Goal: Task Accomplishment & Management: Manage account settings

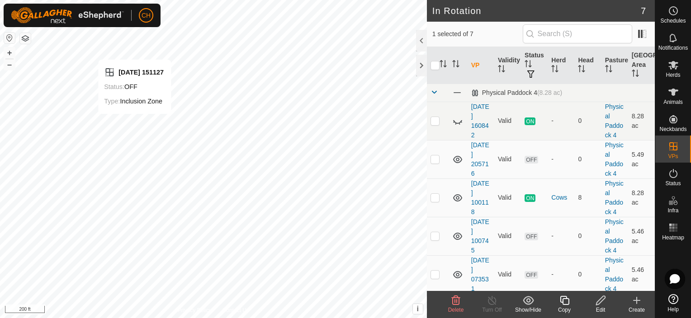
checkbox input "true"
checkbox input "false"
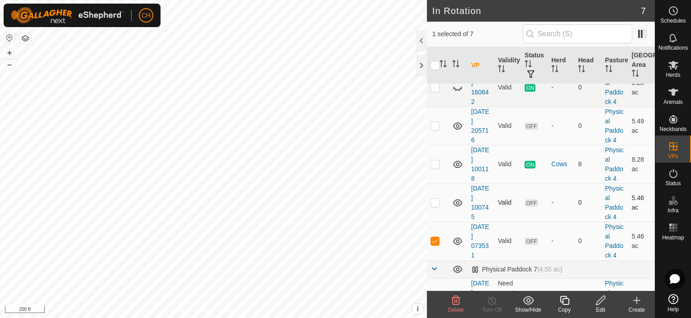
scroll to position [97, 0]
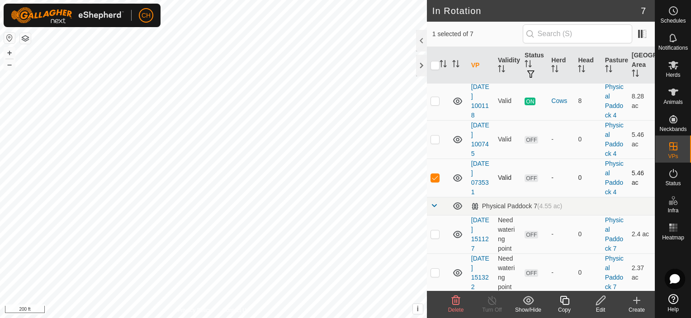
click at [434, 178] on p-checkbox at bounding box center [435, 177] width 9 height 7
checkbox input "true"
click at [602, 305] on icon at bounding box center [600, 300] width 11 height 11
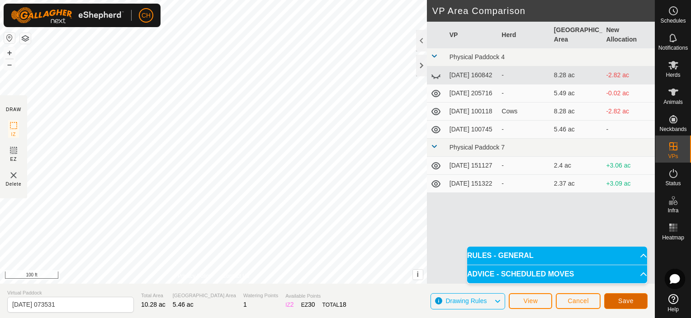
click at [626, 304] on span "Save" at bounding box center [625, 301] width 15 height 7
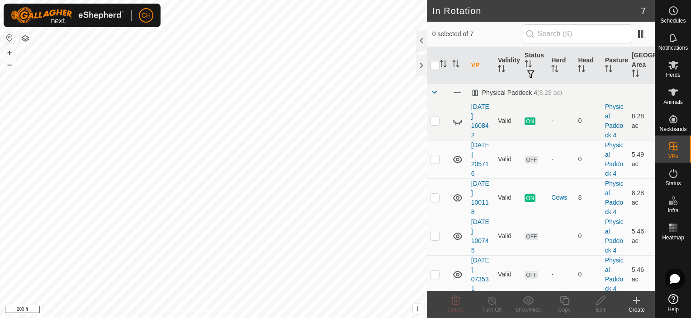
checkbox input "true"
checkbox input "false"
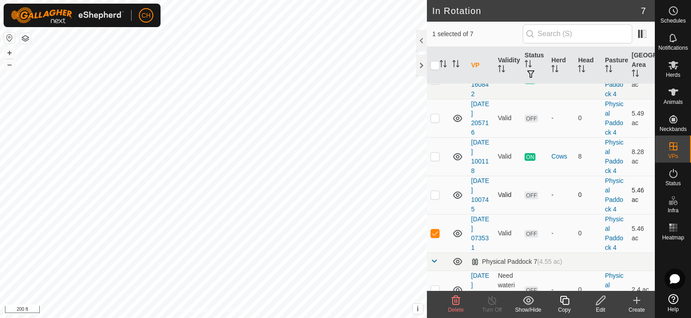
scroll to position [43, 0]
click at [667, 68] on es-mob-svg-icon at bounding box center [673, 65] width 16 height 14
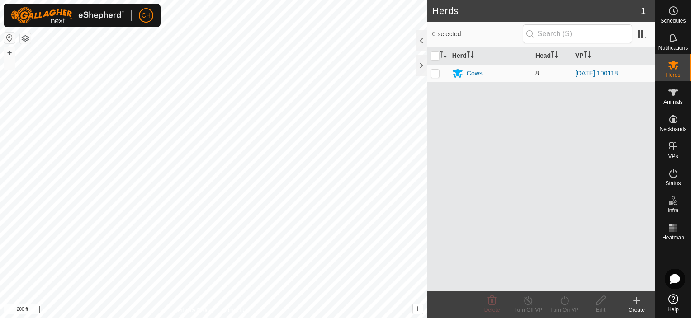
click at [435, 73] on p-checkbox at bounding box center [435, 73] width 9 height 7
checkbox input "true"
click at [565, 306] on icon at bounding box center [564, 300] width 11 height 11
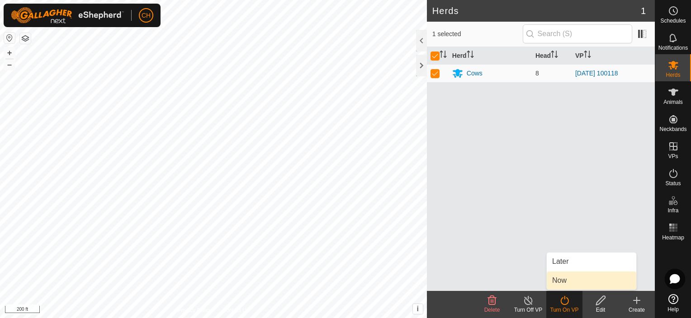
click at [561, 282] on link "Now" at bounding box center [592, 281] width 90 height 18
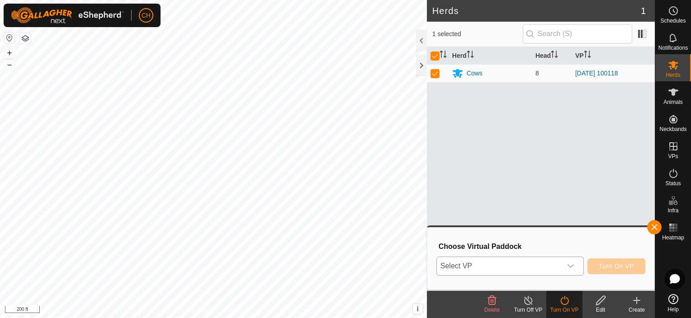
click at [571, 267] on icon "dropdown trigger" at bounding box center [570, 266] width 7 height 7
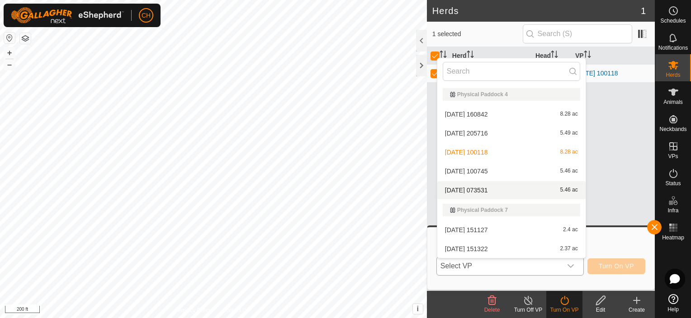
click at [485, 190] on li "[DATE] 073531 5.46 ac" at bounding box center [511, 190] width 148 height 18
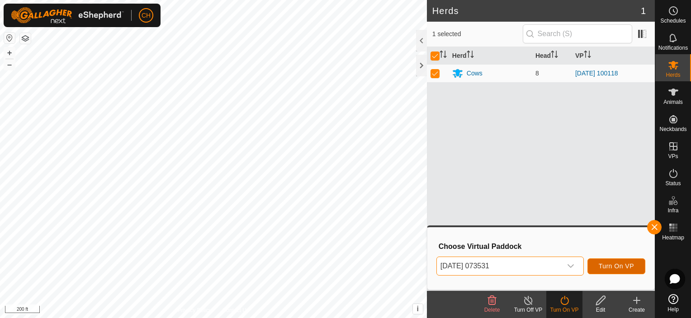
click at [621, 269] on span "Turn On VP" at bounding box center [616, 266] width 35 height 7
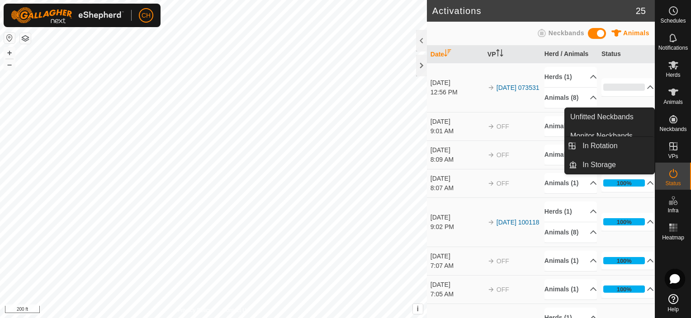
click at [671, 154] on span "VPs" at bounding box center [673, 156] width 10 height 5
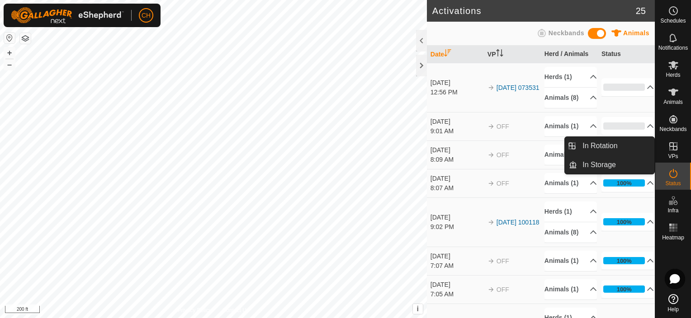
click at [671, 154] on span "VPs" at bounding box center [673, 156] width 10 height 5
click at [672, 148] on icon at bounding box center [673, 146] width 11 height 11
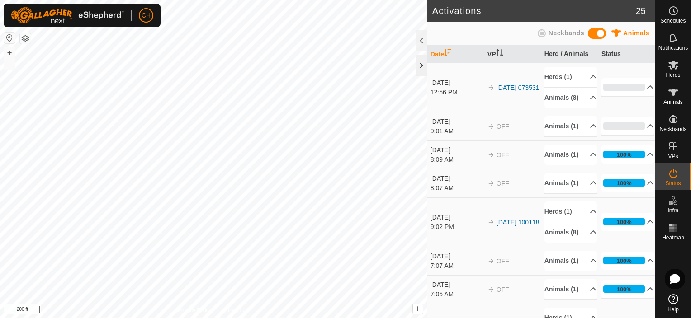
click at [418, 64] on div at bounding box center [421, 66] width 11 height 22
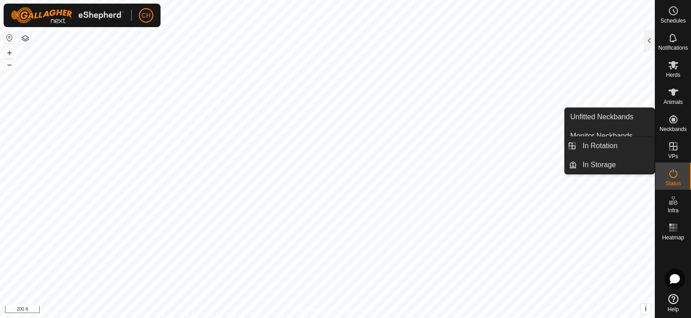
click at [674, 151] on icon at bounding box center [673, 146] width 11 height 11
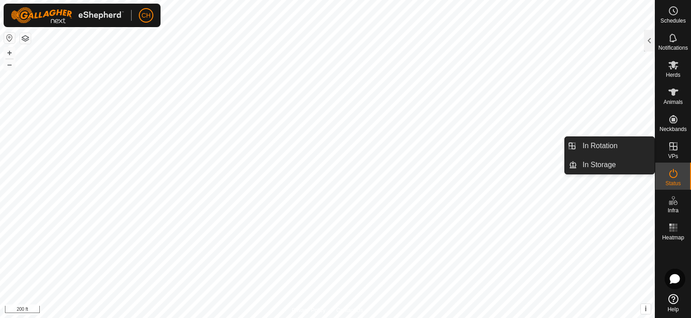
click at [674, 151] on icon at bounding box center [673, 146] width 11 height 11
click at [606, 147] on link "In Rotation" at bounding box center [615, 146] width 77 height 18
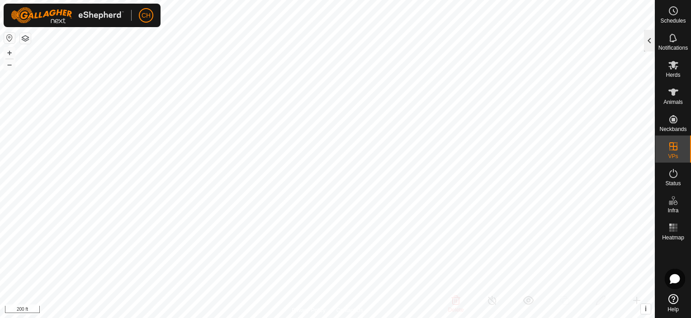
click at [648, 38] on div at bounding box center [649, 41] width 11 height 22
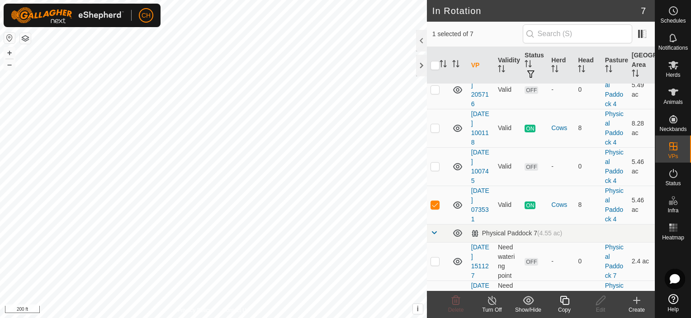
scroll to position [90, 0]
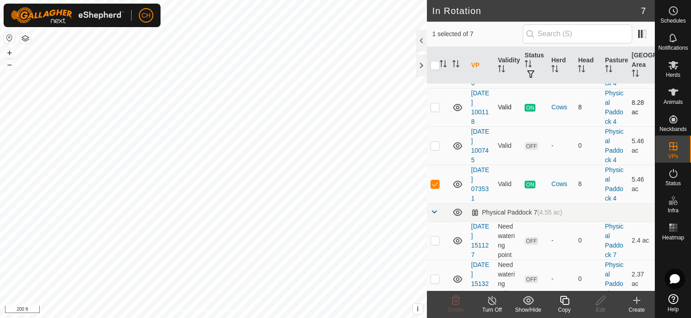
click at [446, 113] on td at bounding box center [438, 107] width 22 height 38
checkbox input "true"
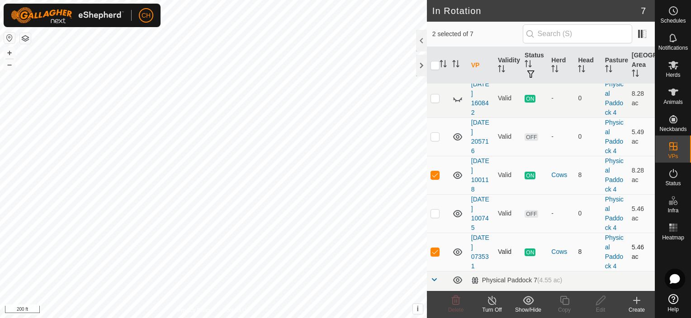
scroll to position [0, 0]
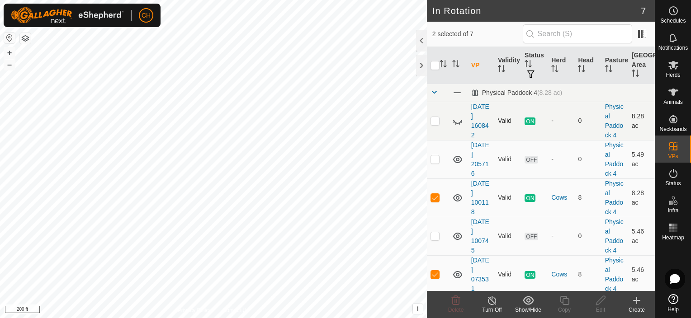
click at [445, 125] on td at bounding box center [438, 121] width 22 height 38
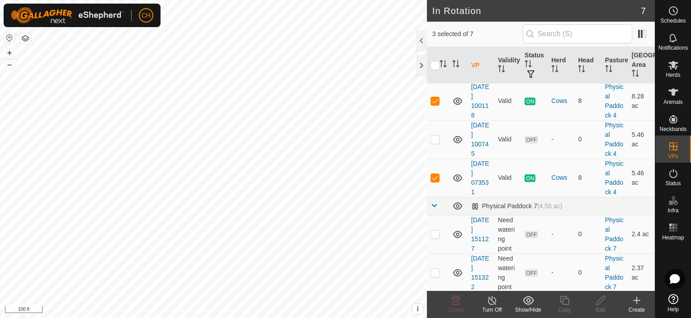
checkbox input "false"
checkbox input "true"
click at [564, 301] on icon at bounding box center [564, 300] width 11 height 11
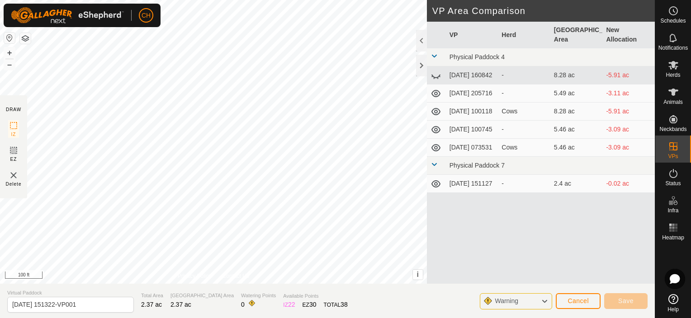
click at [437, 70] on icon at bounding box center [436, 75] width 11 height 11
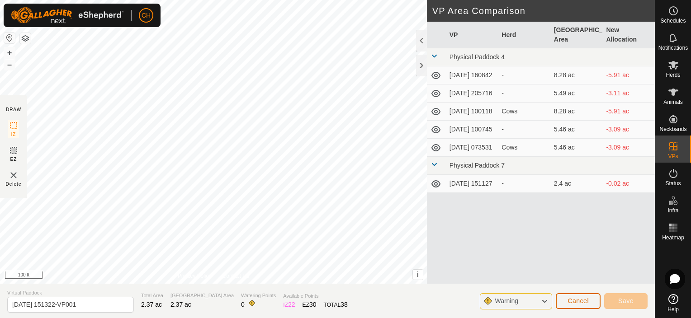
click at [579, 299] on span "Cancel" at bounding box center [578, 301] width 21 height 7
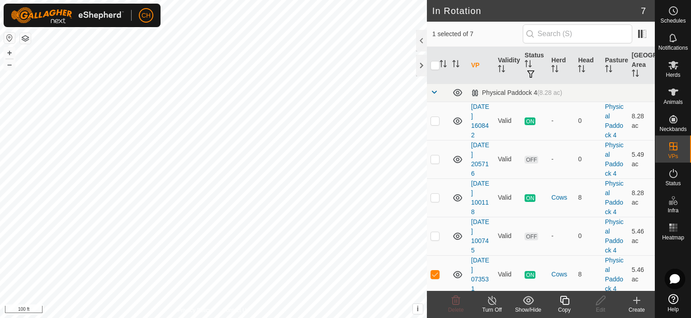
checkbox input "false"
checkbox input "true"
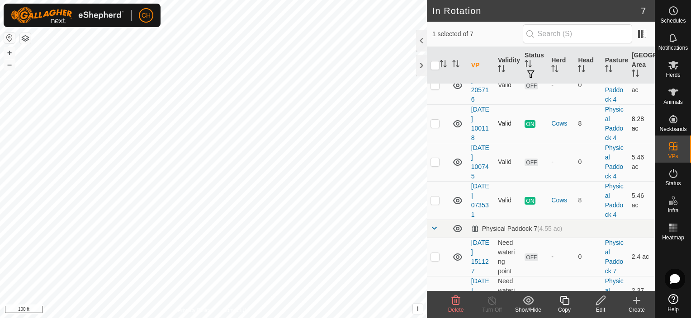
scroll to position [97, 0]
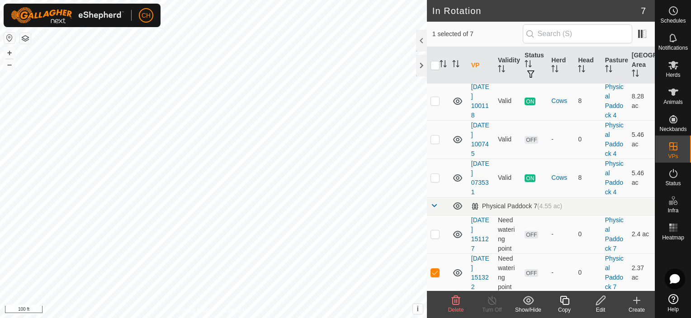
click at [563, 304] on icon at bounding box center [564, 300] width 9 height 9
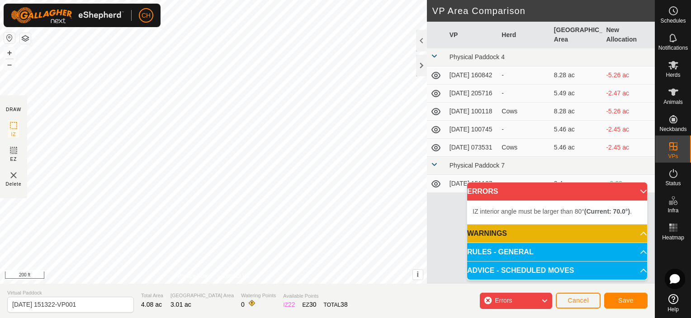
click at [55, 80] on div "IZ interior angle must be larger than 80° (Current: 70.0°) . + – ⇧ i This appli…" at bounding box center [213, 142] width 427 height 284
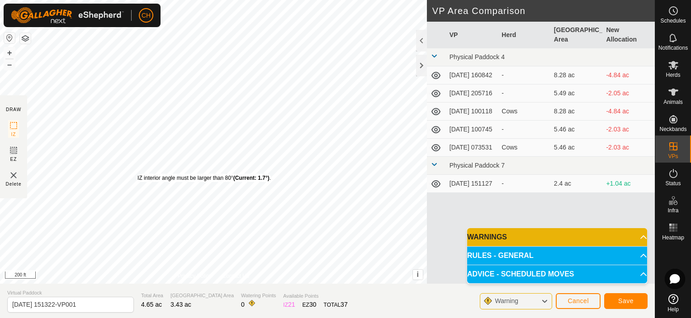
click at [138, 174] on div "IZ interior angle must be larger than 80° (Current: 1.7°) ." at bounding box center [204, 178] width 133 height 8
click at [160, 147] on div "IZ interior angle must be larger than 80° (Current: 1.7°) . + – ⇧ i This applic…" at bounding box center [213, 142] width 427 height 284
click at [628, 303] on span "Save" at bounding box center [625, 301] width 15 height 7
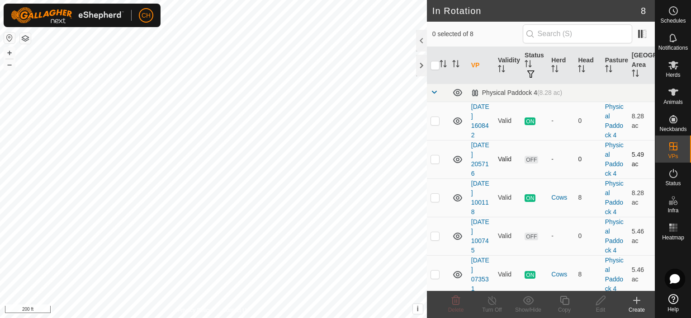
checkbox input "true"
checkbox input "false"
checkbox input "true"
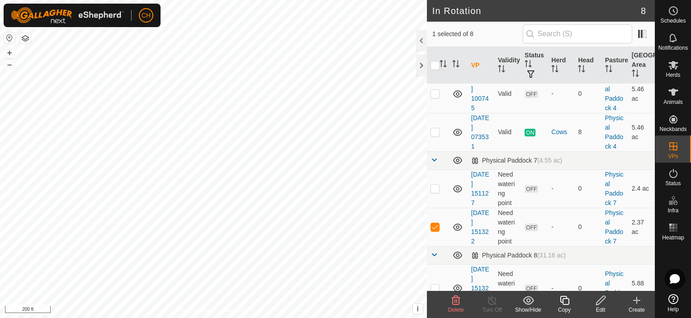
scroll to position [145, 0]
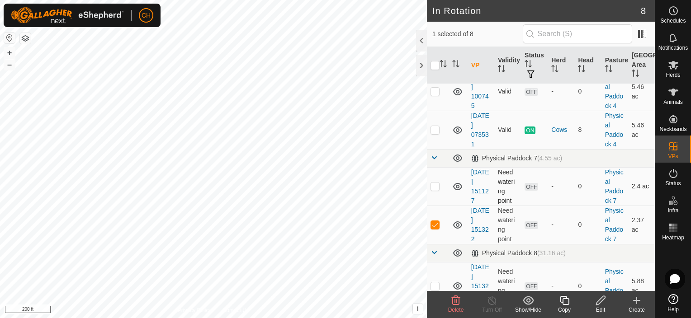
checkbox input "false"
checkbox input "true"
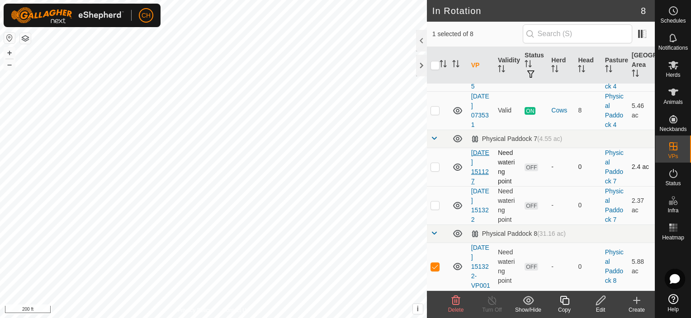
click at [479, 152] on link "[DATE] 151127" at bounding box center [480, 167] width 18 height 36
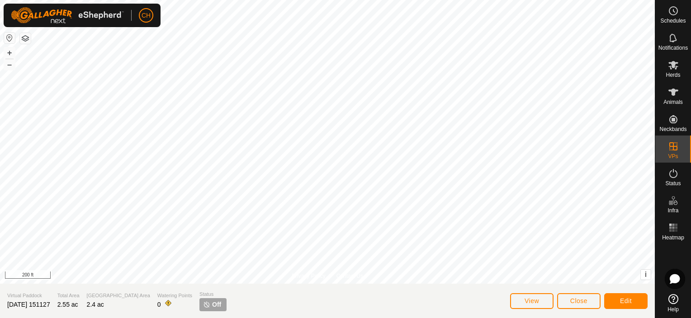
click at [31, 310] on div "Virtual Paddock [DATE] 151127" at bounding box center [28, 301] width 43 height 19
click at [50, 304] on span "[DATE] 151127" at bounding box center [28, 304] width 43 height 7
click at [67, 302] on section "Virtual Paddock [DATE] 151127 Total Area 2.55 ac Grazing Area 2.4 ac Watering P…" at bounding box center [327, 301] width 655 height 34
click at [50, 303] on span "[DATE] 151127" at bounding box center [28, 304] width 43 height 7
drag, startPoint x: 56, startPoint y: 303, endPoint x: 23, endPoint y: 303, distance: 33.5
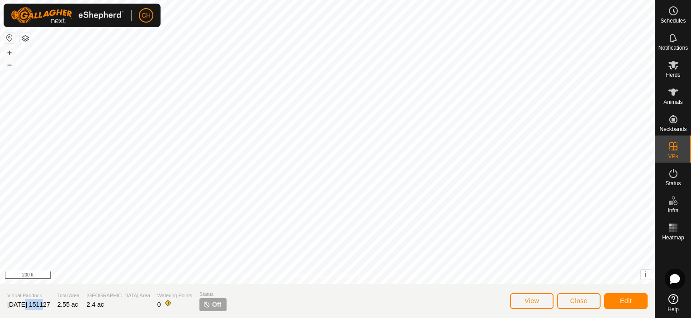
click at [23, 303] on span "[DATE] 151127" at bounding box center [28, 304] width 43 height 7
click at [632, 300] on span "Edit" at bounding box center [626, 301] width 12 height 7
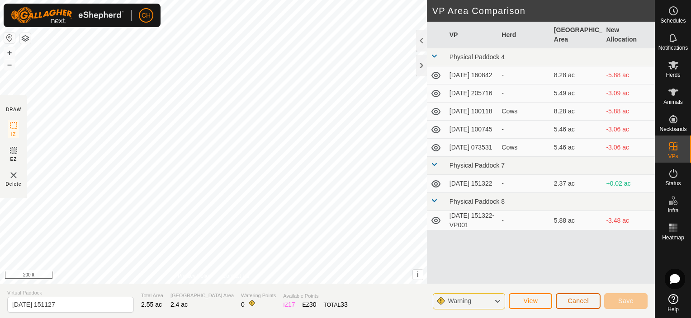
click at [586, 303] on span "Cancel" at bounding box center [578, 301] width 21 height 7
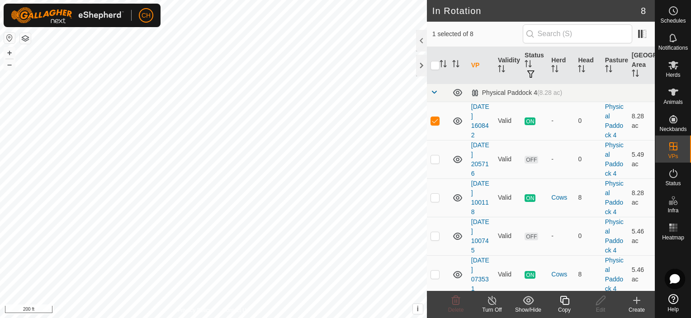
checkbox input "false"
checkbox input "true"
checkbox input "false"
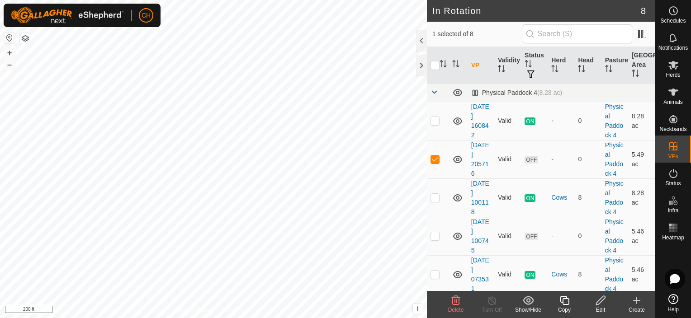
click at [602, 304] on icon at bounding box center [600, 300] width 11 height 11
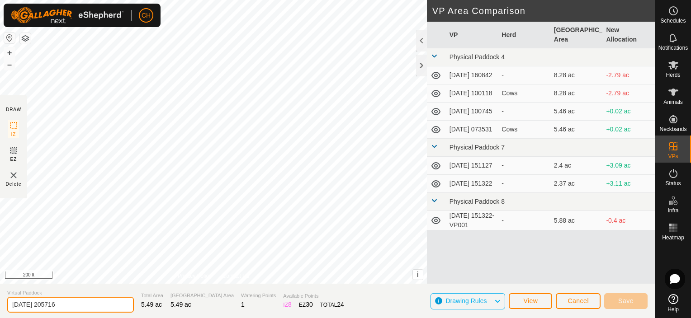
drag, startPoint x: 79, startPoint y: 304, endPoint x: -2, endPoint y: 305, distance: 81.0
click at [0, 305] on html "CH Schedules Notifications Herds Animals Neckbands VPs Status Infra Heatmap Hel…" at bounding box center [345, 159] width 691 height 318
type input "Main"
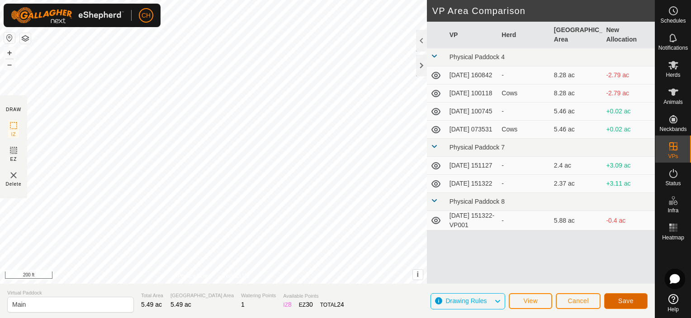
click at [626, 303] on span "Save" at bounding box center [625, 301] width 15 height 7
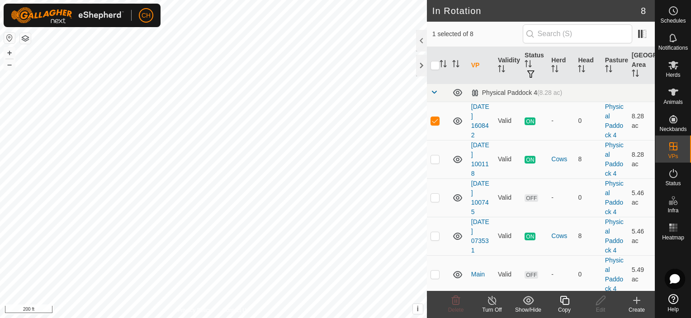
checkbox input "false"
checkbox input "true"
checkbox input "false"
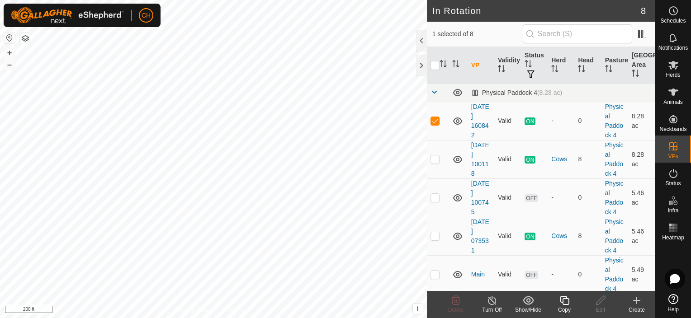
checkbox input "true"
checkbox input "false"
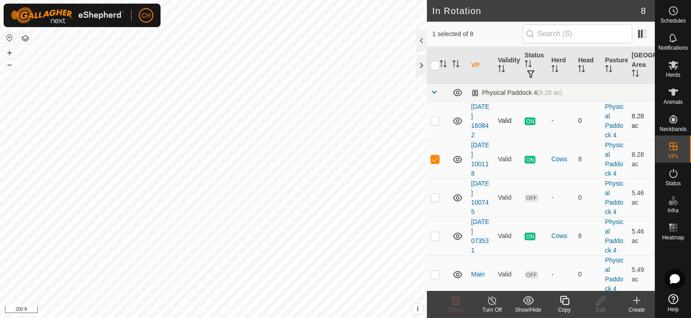
checkbox input "true"
checkbox input "false"
checkbox input "true"
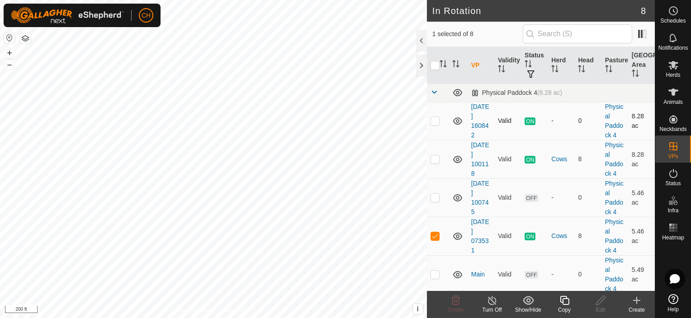
click at [436, 123] on p-checkbox at bounding box center [435, 120] width 9 height 7
checkbox input "true"
click at [436, 159] on p-checkbox at bounding box center [435, 159] width 9 height 7
checkbox input "true"
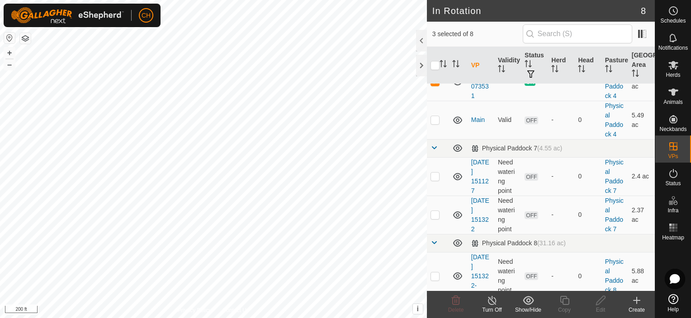
scroll to position [172, 0]
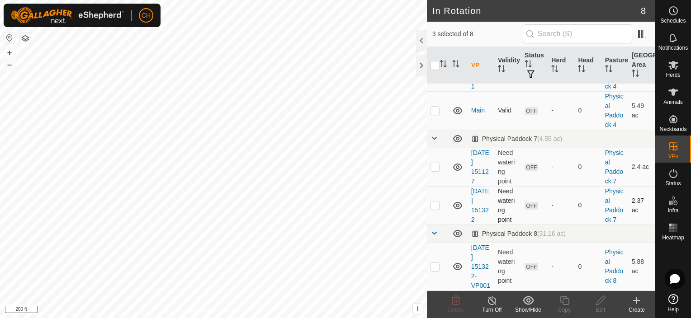
checkbox input "false"
checkbox input "true"
click at [673, 74] on span "Herds" at bounding box center [673, 74] width 14 height 5
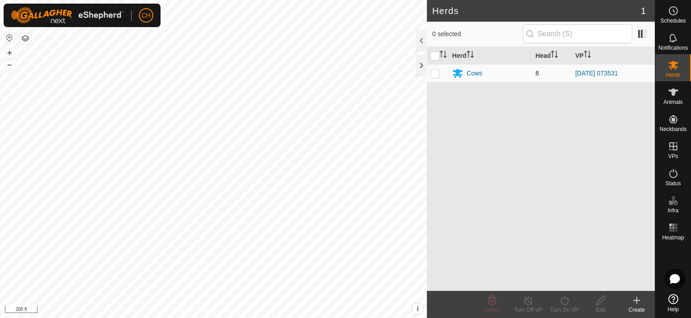
click at [434, 72] on p-checkbox at bounding box center [435, 73] width 9 height 7
checkbox input "true"
click at [563, 306] on icon at bounding box center [564, 300] width 11 height 11
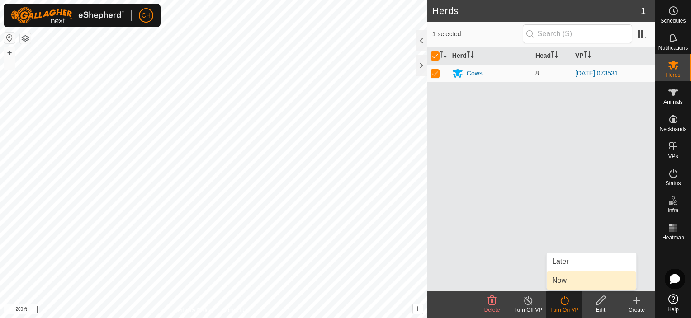
click at [563, 280] on link "Now" at bounding box center [592, 281] width 90 height 18
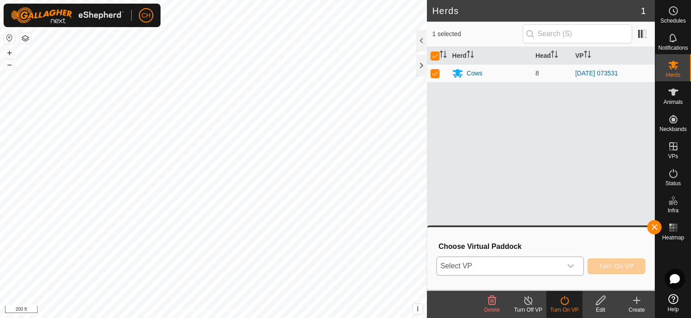
click at [570, 265] on icon "dropdown trigger" at bounding box center [570, 266] width 7 height 7
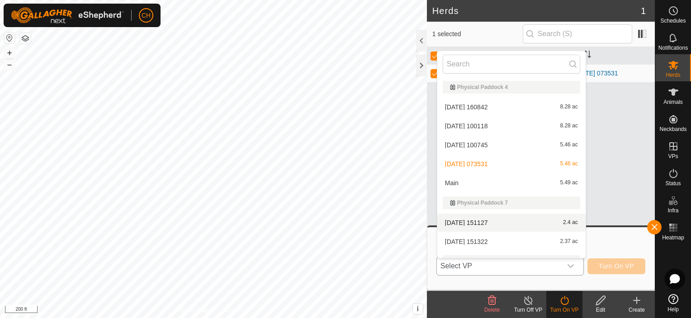
scroll to position [33, 0]
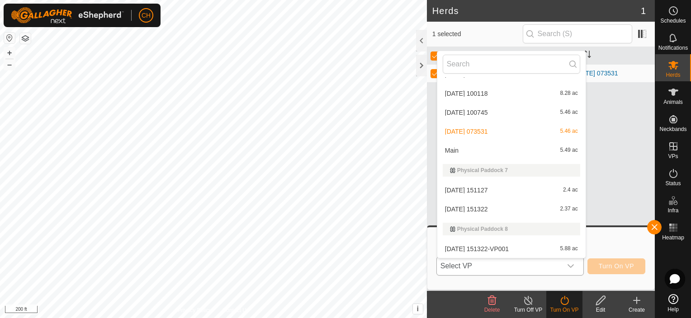
click at [494, 252] on li "[DATE] 151322-VP001 5.88 ac" at bounding box center [511, 249] width 148 height 18
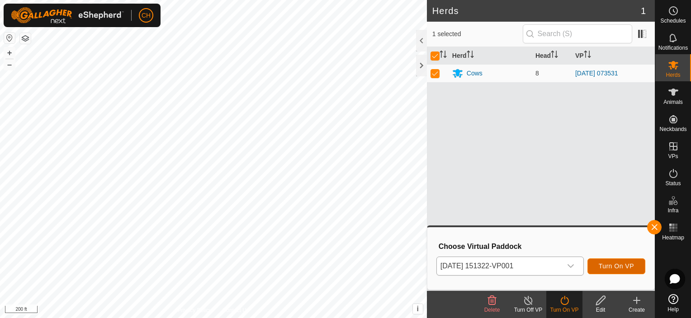
click at [611, 264] on span "Turn On VP" at bounding box center [616, 266] width 35 height 7
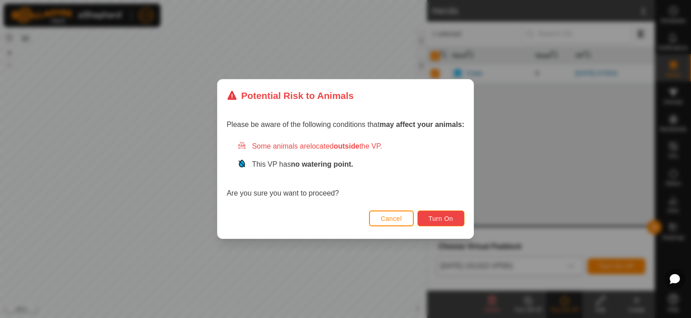
click at [442, 219] on span "Turn On" at bounding box center [441, 218] width 24 height 7
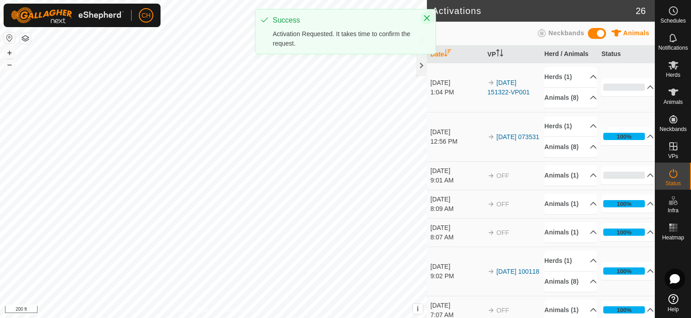
click at [428, 16] on icon "Close" at bounding box center [426, 17] width 7 height 7
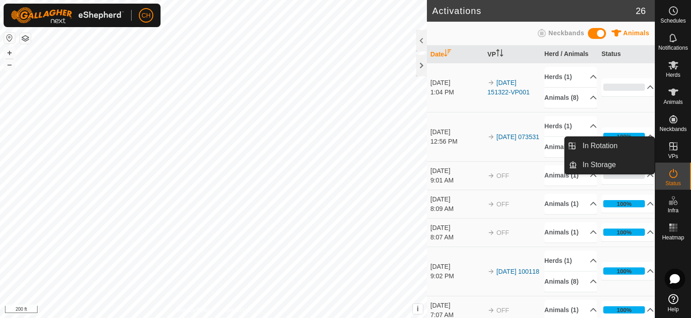
drag, startPoint x: 671, startPoint y: 160, endPoint x: 670, endPoint y: 152, distance: 7.7
click at [670, 154] on div "VPs" at bounding box center [674, 149] width 36 height 27
click at [670, 151] on icon at bounding box center [673, 146] width 11 height 11
click at [614, 148] on link "In Rotation" at bounding box center [615, 146] width 77 height 18
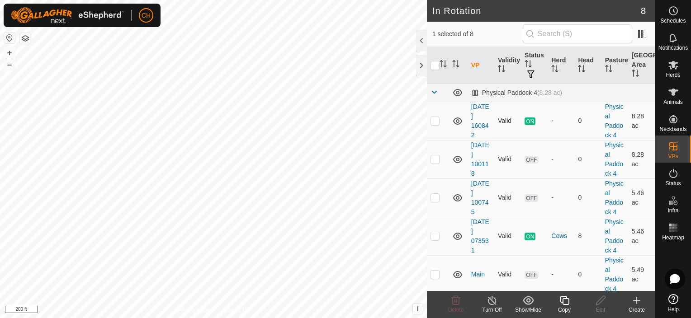
click at [435, 118] on p-checkbox at bounding box center [435, 120] width 9 height 7
checkbox input "true"
click at [437, 234] on p-checkbox at bounding box center [435, 236] width 9 height 7
checkbox input "true"
checkbox input "false"
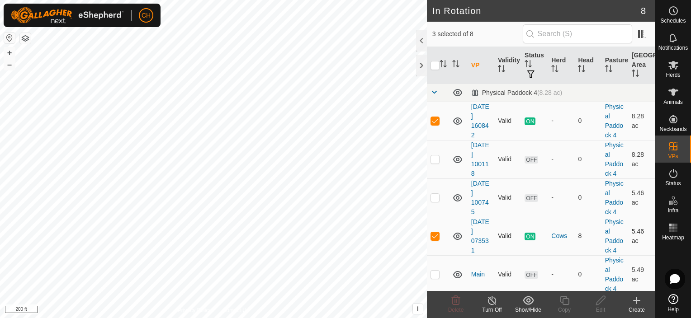
checkbox input "true"
checkbox input "false"
click at [434, 157] on p-checkbox at bounding box center [435, 159] width 9 height 7
checkbox input "false"
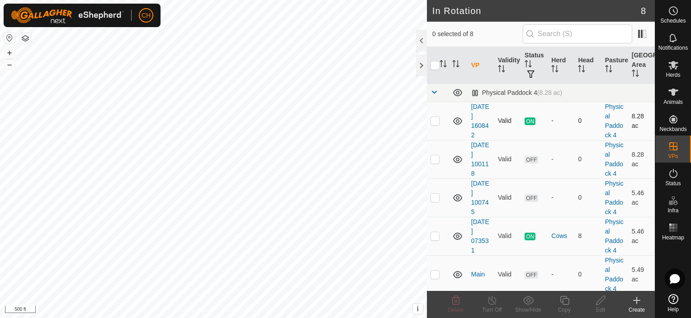
click at [435, 121] on p-checkbox at bounding box center [435, 120] width 9 height 7
checkbox input "true"
click at [434, 237] on p-checkbox at bounding box center [435, 236] width 9 height 7
checkbox input "true"
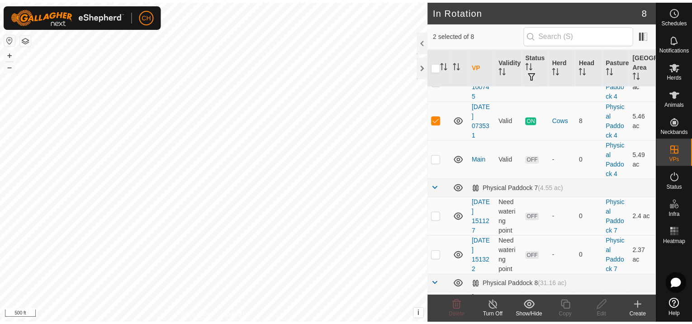
scroll to position [172, 0]
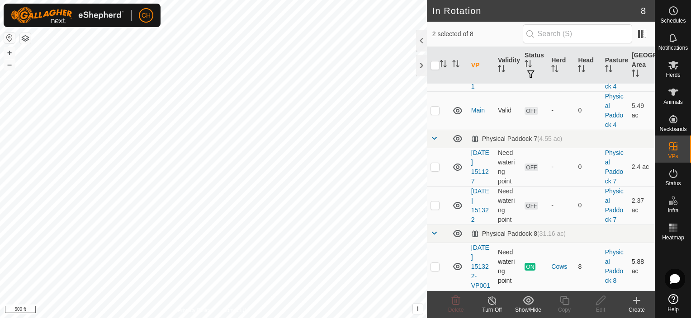
click at [438, 263] on p-checkbox at bounding box center [435, 266] width 9 height 7
checkbox input "true"
click at [368, 199] on div "In Rotation 8 3 selected of 8 VP Validity Status Herd Head Pasture [GEOGRAPHIC_…" at bounding box center [327, 159] width 655 height 318
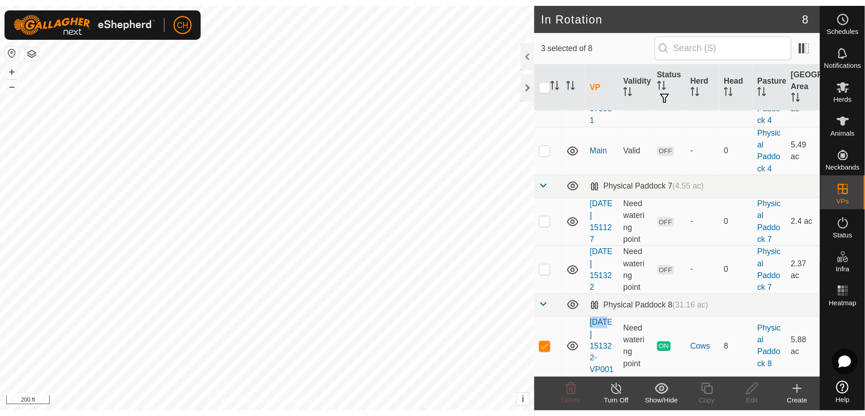
scroll to position [47, 0]
